Goal: Find specific page/section

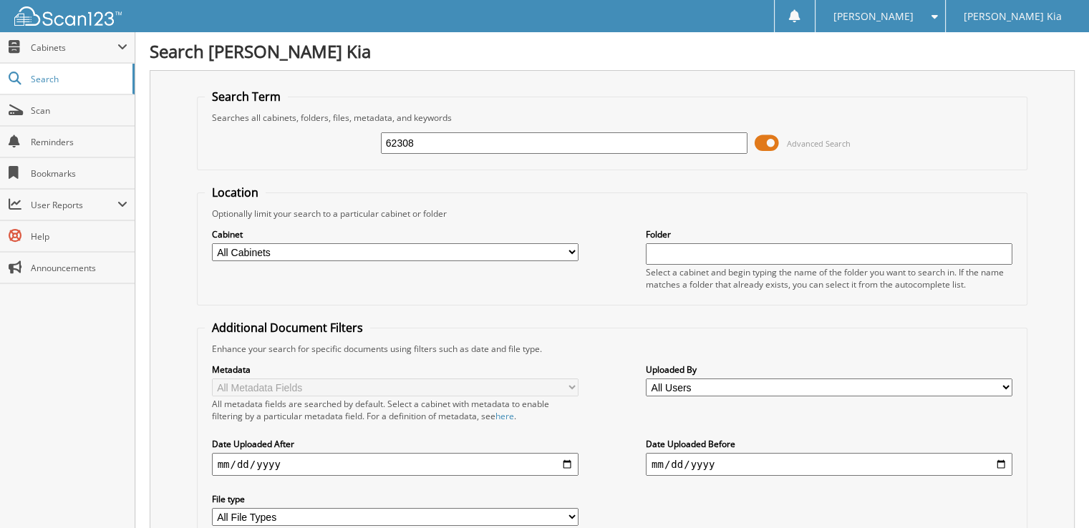
type input "62308"
click at [46, 47] on span "Cabinets" at bounding box center [74, 48] width 87 height 12
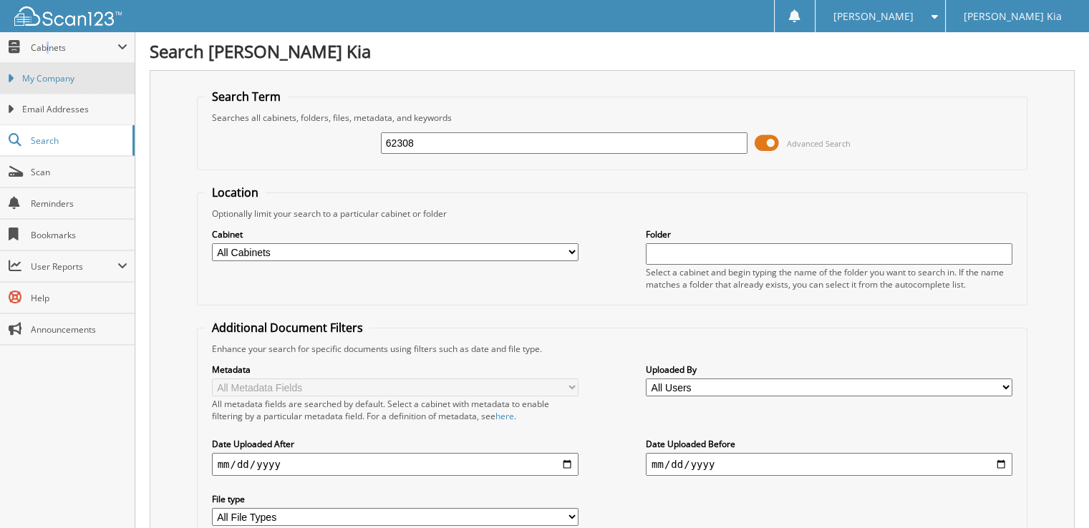
click at [57, 77] on span "My Company" at bounding box center [74, 78] width 105 height 13
